Goal: Information Seeking & Learning: Learn about a topic

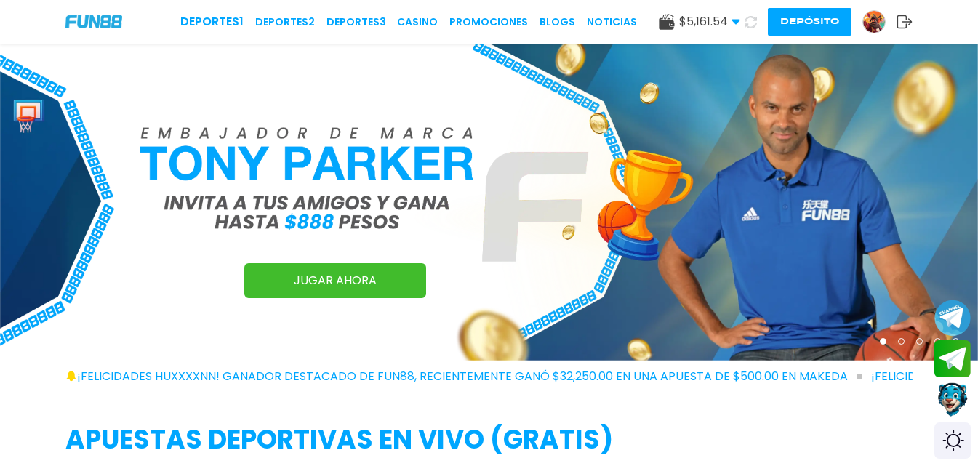
click at [482, 23] on link "Promociones" at bounding box center [488, 22] width 79 height 15
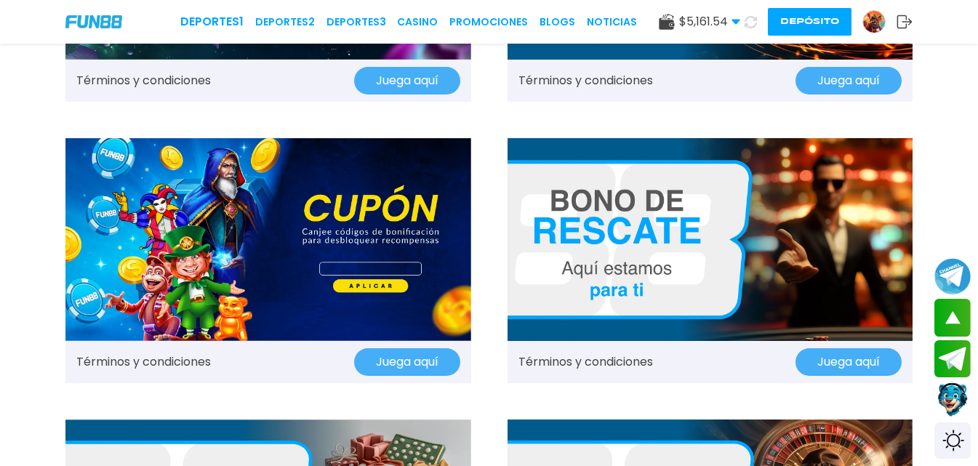
scroll to position [1236, 0]
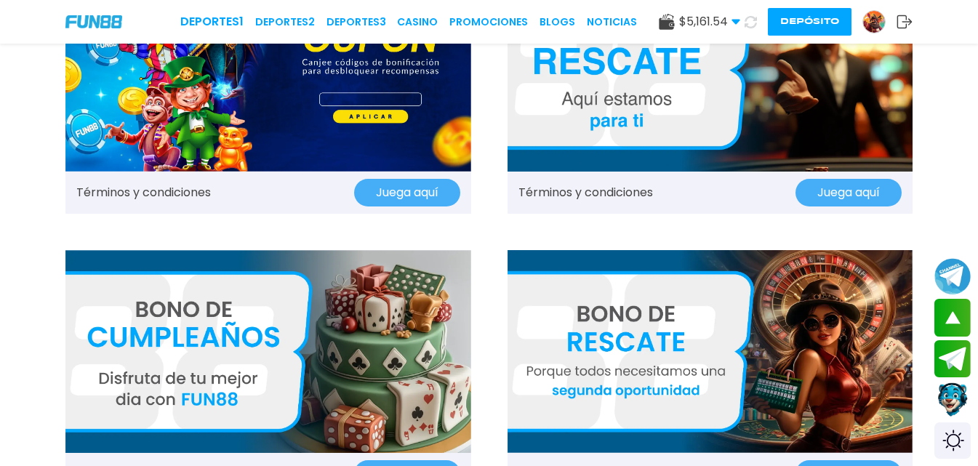
click at [593, 96] on img at bounding box center [710, 70] width 406 height 203
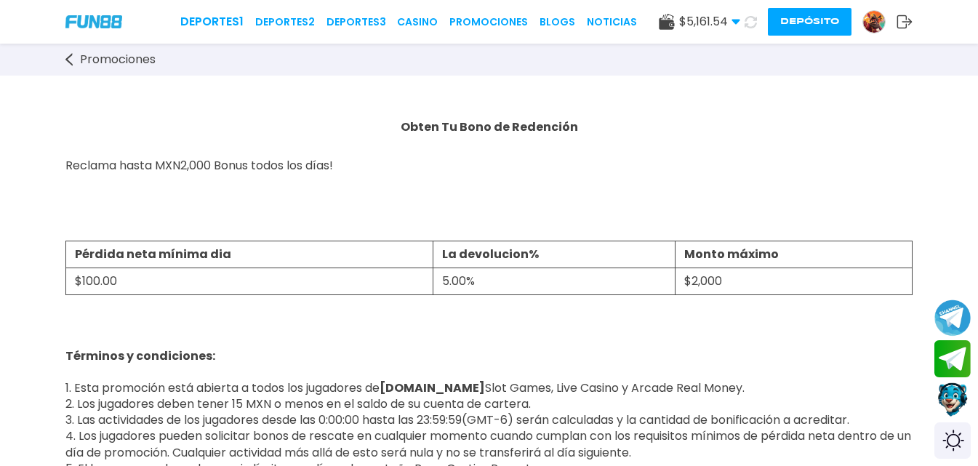
click at [502, 360] on p "Términos y condiciones: 1. Esta promoción está abierta a todos los jugadores de…" at bounding box center [488, 412] width 847 height 161
click at [542, 188] on p "Reclama hasta MXN2,000 Bonus todos los días!" at bounding box center [488, 174] width 847 height 32
